Goal: Find specific page/section: Find specific page/section

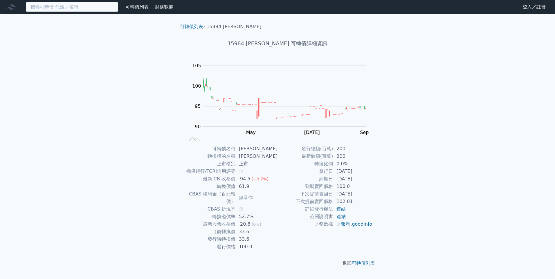
click at [73, 8] on input at bounding box center [72, 7] width 93 height 10
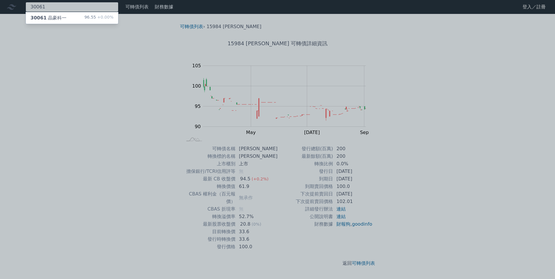
type input "30061"
click at [57, 18] on div "30061 晶豪科一" at bounding box center [48, 18] width 36 height 7
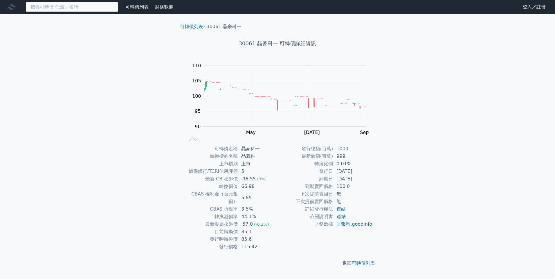
click at [73, 4] on input at bounding box center [72, 7] width 93 height 10
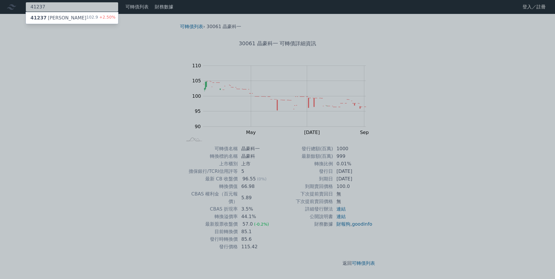
type input "41237"
click at [57, 20] on div "41237 [PERSON_NAME]" at bounding box center [58, 18] width 56 height 7
